Goal: Use online tool/utility

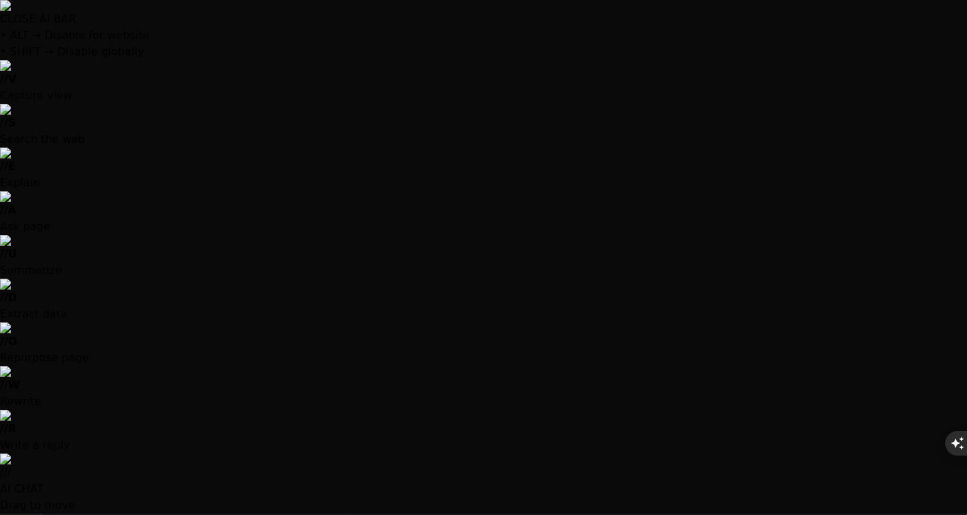
scroll to position [3385, 0]
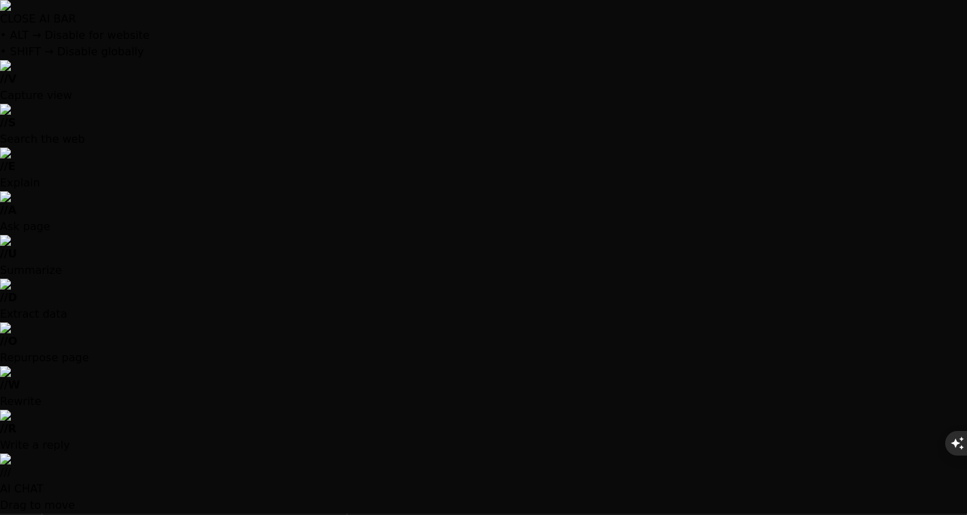
type textarea "x"
